Goal: Check status

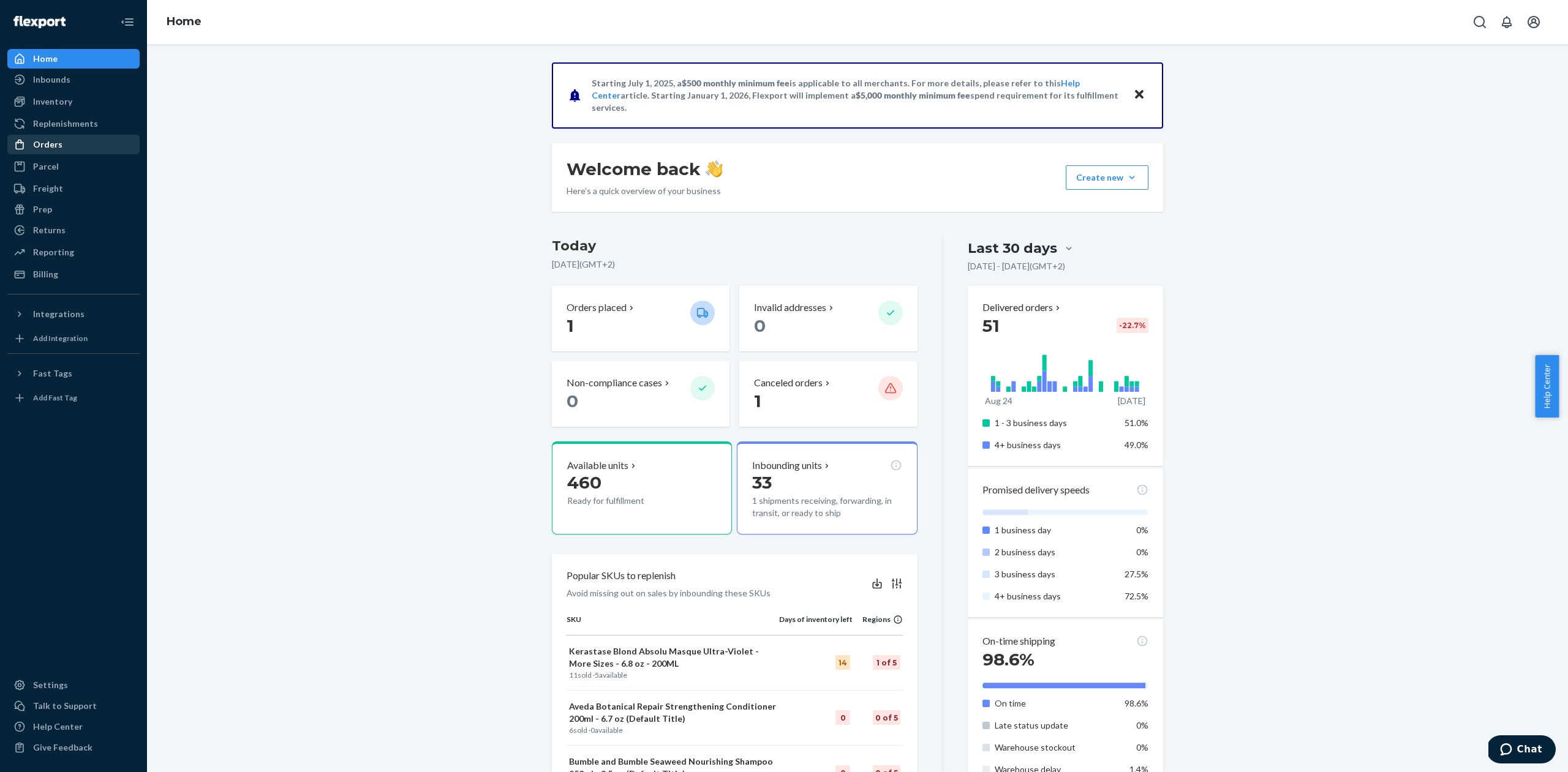
click at [63, 146] on div "Orders" at bounding box center [73, 144] width 130 height 18
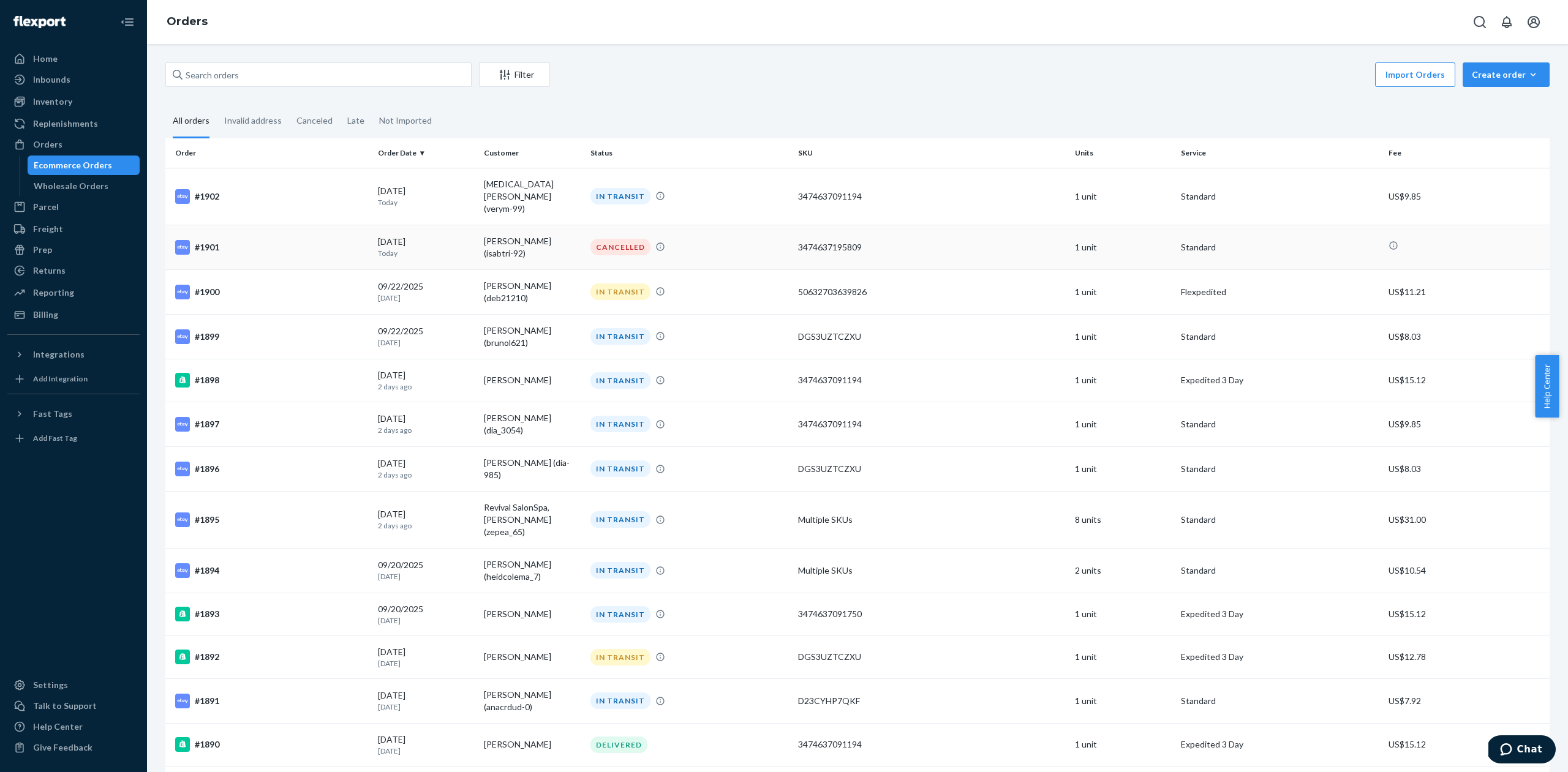
click at [440, 248] on p "Today" at bounding box center [426, 253] width 96 height 10
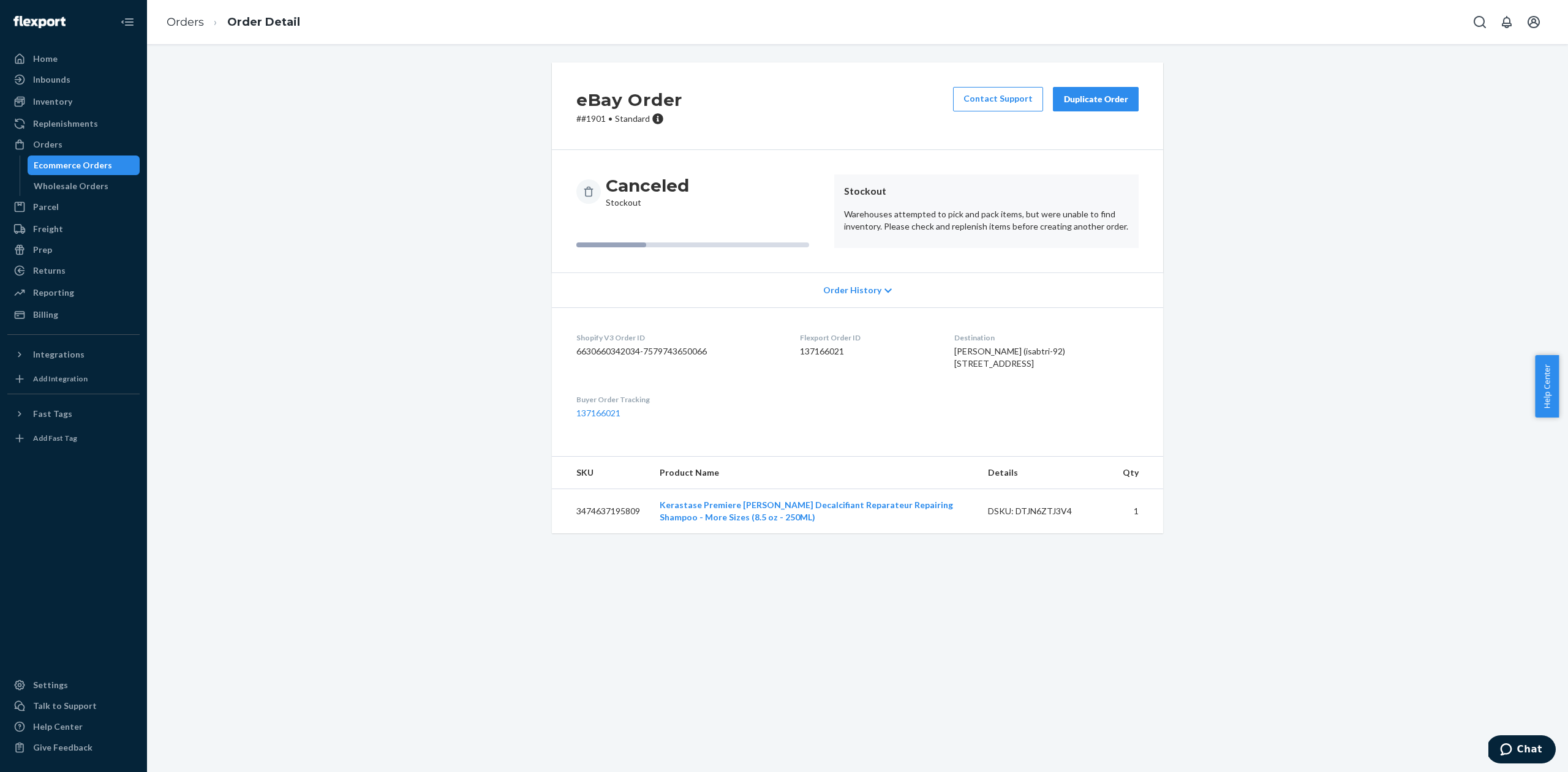
click at [870, 227] on p "Warehouses attempted to pick and pack items, but were unable to find inventory.…" at bounding box center [986, 219] width 285 height 24
drag, startPoint x: 1182, startPoint y: 696, endPoint x: 1174, endPoint y: 695, distance: 8.1
click at [1182, 696] on div "eBay Order # #1901 • Standard Contact Support Duplicate Order Canceled Stockout…" at bounding box center [857, 408] width 1420 height 728
click at [1076, 240] on article "Stockout Warehouses attempted to pick and pack items, but were unable to find i…" at bounding box center [986, 211] width 305 height 73
drag, startPoint x: 1068, startPoint y: 227, endPoint x: 1137, endPoint y: 228, distance: 69.0
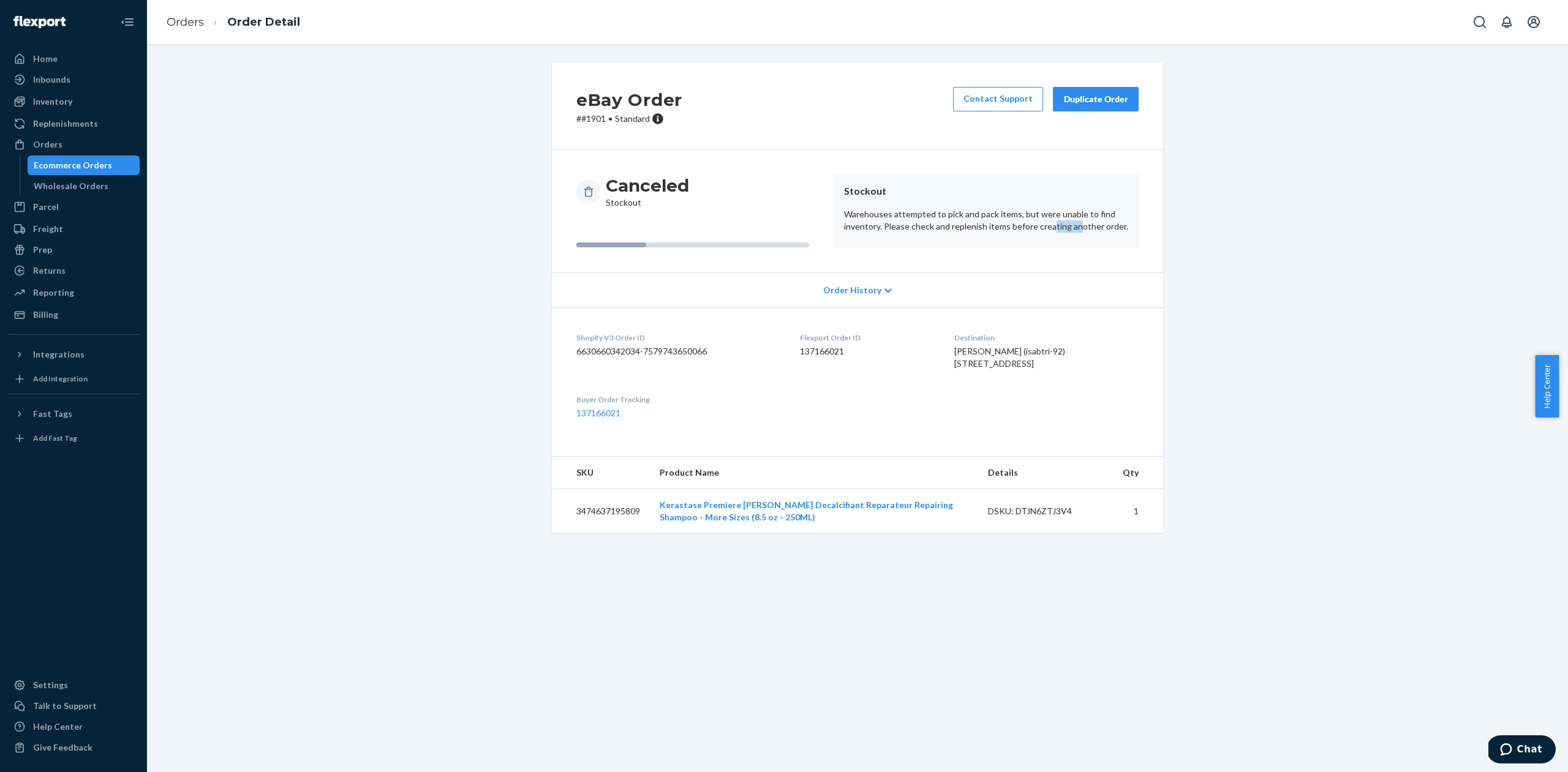
click at [1129, 229] on article "Stockout Warehouses attempted to pick and pack items, but were unable to find i…" at bounding box center [986, 211] width 305 height 73
click at [320, 42] on div "Orders Order Detail" at bounding box center [857, 22] width 1420 height 44
click at [1032, 517] on div "DSKU: DTJN6ZTJ3V4" at bounding box center [1046, 511] width 115 height 13
copy div "DTJN6ZTJ3V4"
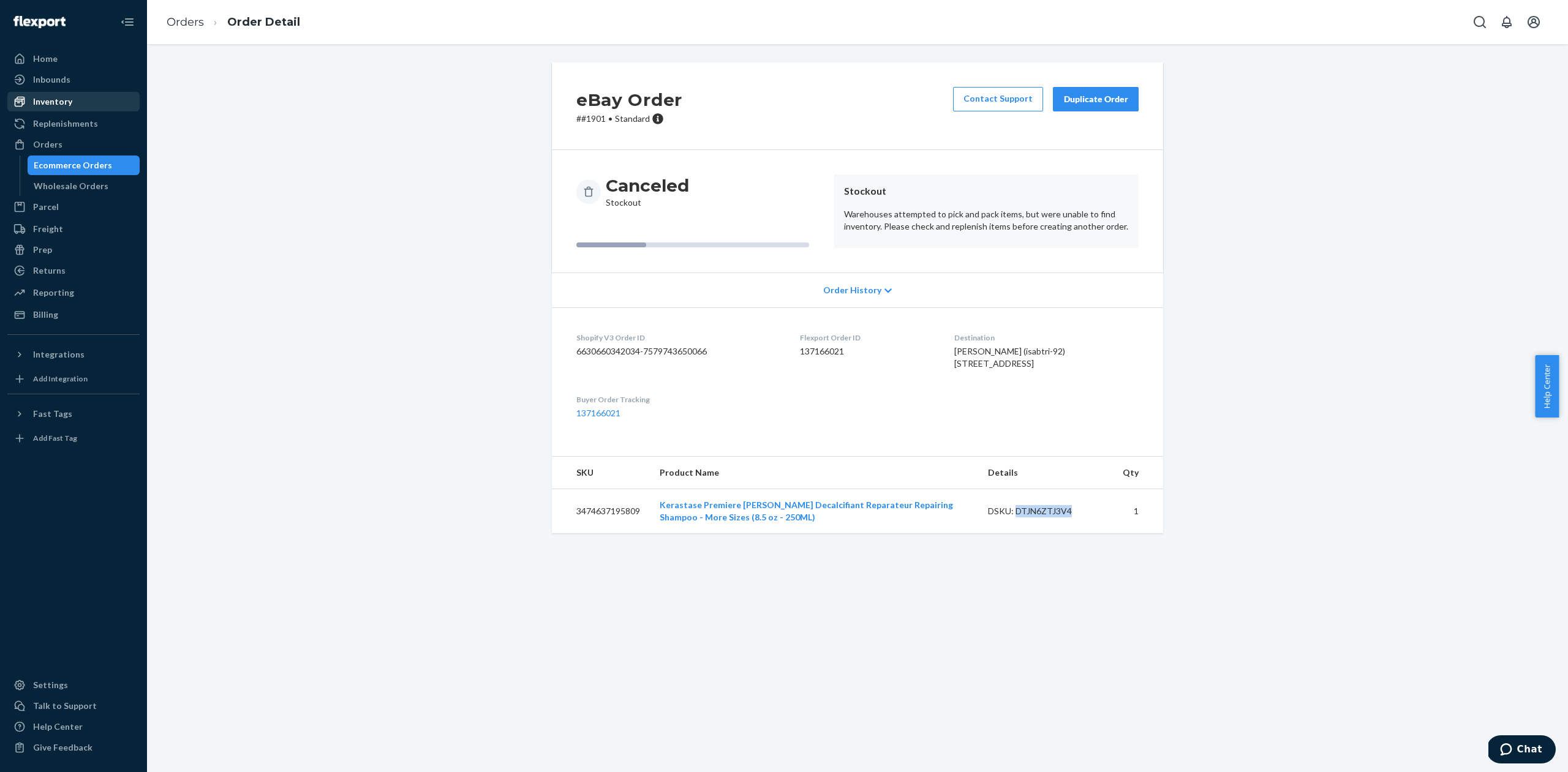
click at [76, 103] on div "Inventory" at bounding box center [73, 102] width 130 height 18
drag, startPoint x: 659, startPoint y: 528, endPoint x: 798, endPoint y: 526, distance: 139.0
click at [798, 526] on td "Kerastase Premiere [PERSON_NAME] Decalcifiant Reparateur Repairing Shampoo - Mo…" at bounding box center [814, 512] width 328 height 45
copy link "Kerastase Premiere [PERSON_NAME] Decalcifiant"
click at [464, 426] on div "eBay Order # #1901 • Standard Contact Support Duplicate Order Canceled Stockout…" at bounding box center [857, 305] width 1402 height 486
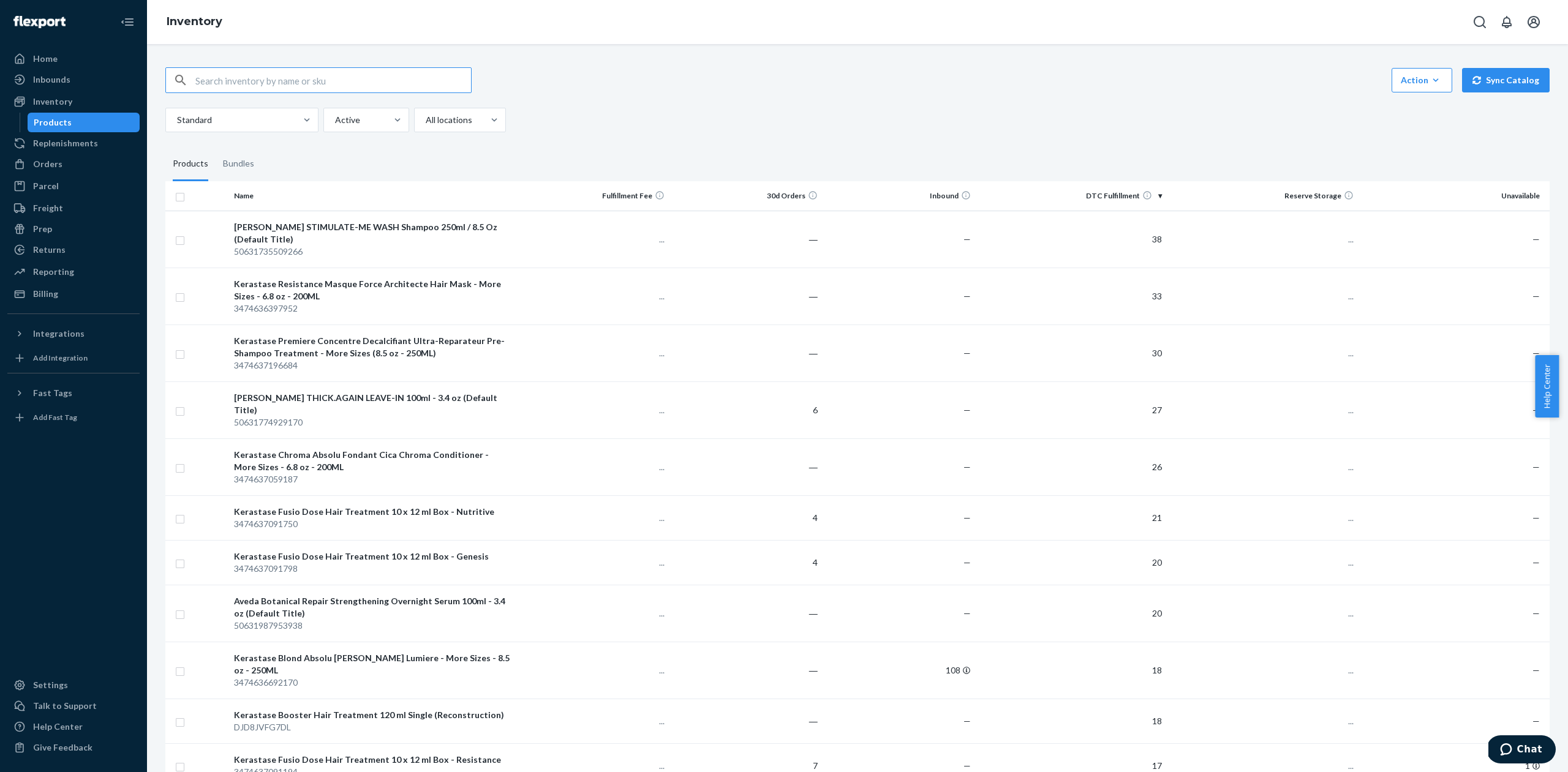
click at [295, 83] on input "text" at bounding box center [333, 79] width 275 height 24
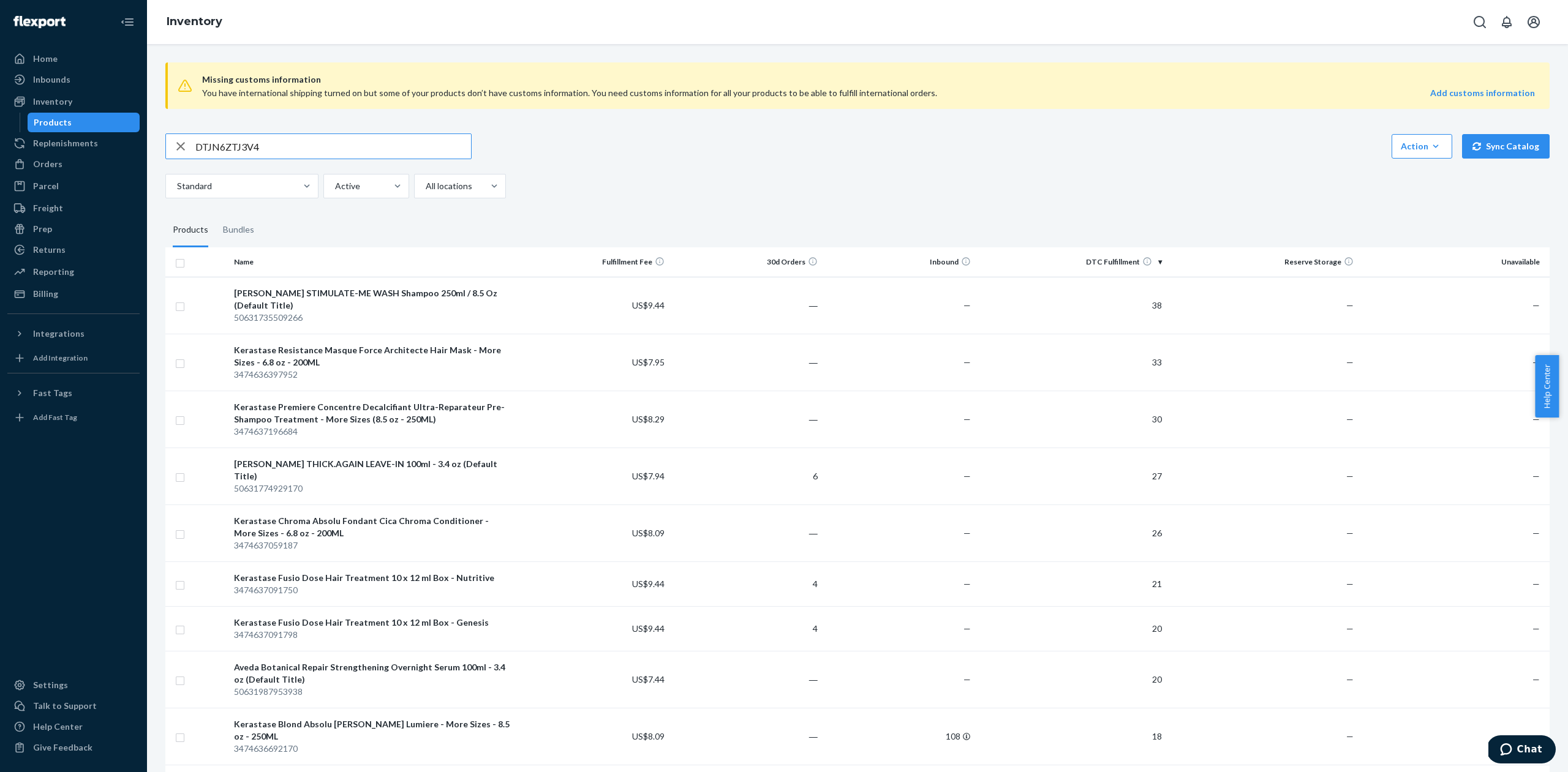
type input "DTJN6ZTJ3V4"
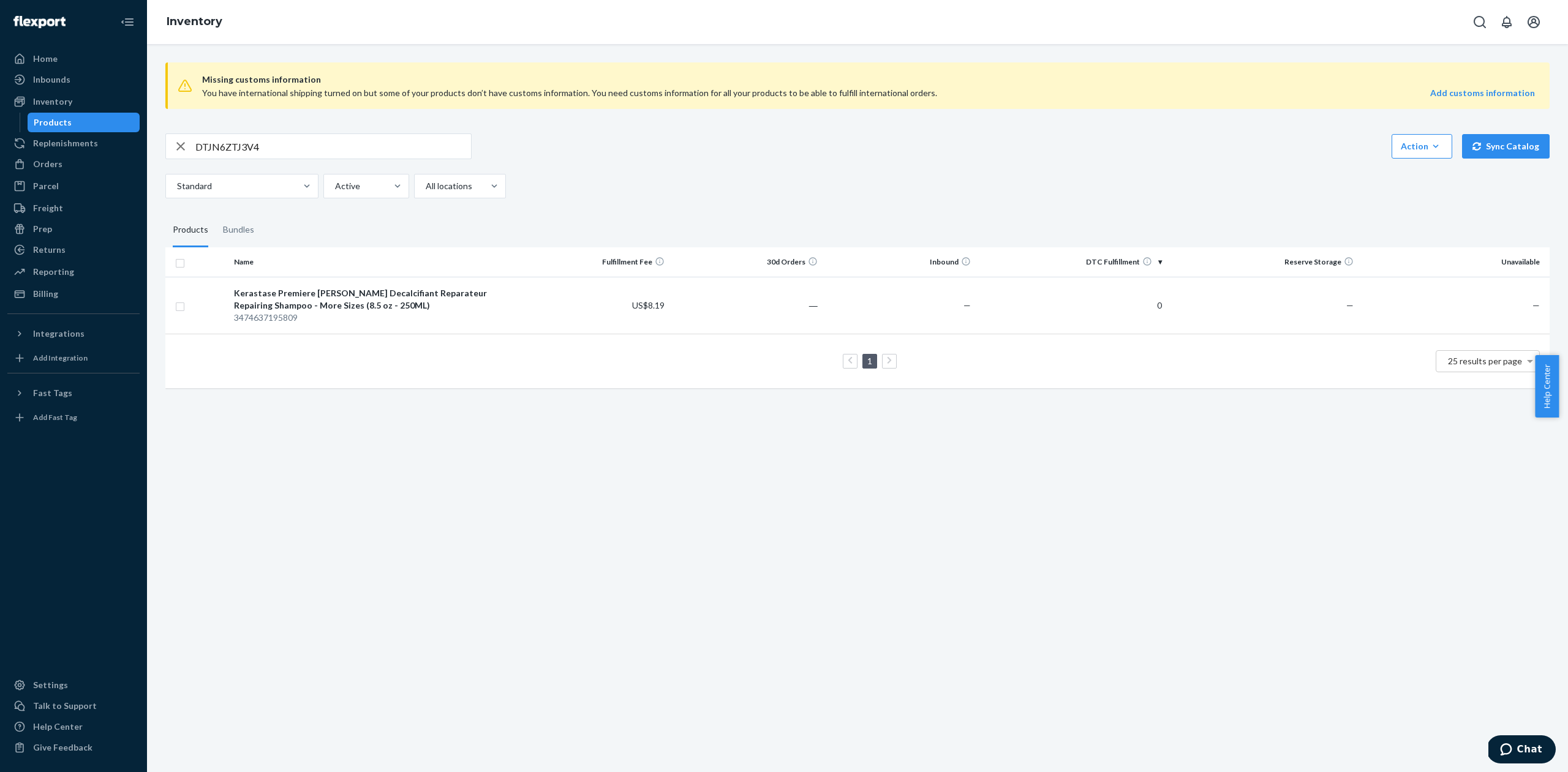
click at [1122, 578] on div "Missing customs information You have international shipping turned on but some …" at bounding box center [857, 408] width 1420 height 728
click at [783, 305] on td "―" at bounding box center [745, 305] width 153 height 57
